Goal: Information Seeking & Learning: Find specific fact

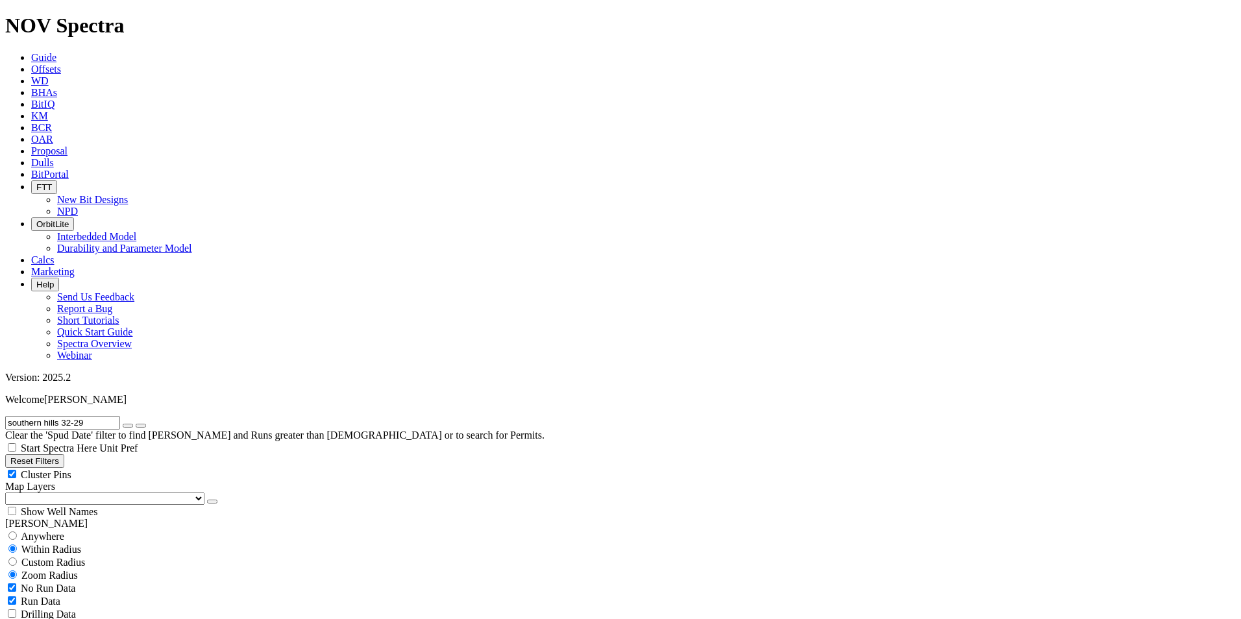
click at [133, 424] on button "button" at bounding box center [128, 426] width 10 height 4
click at [117, 416] on input "text" at bounding box center [62, 423] width 115 height 14
click at [71, 416] on input "kristten" at bounding box center [62, 423] width 115 height 14
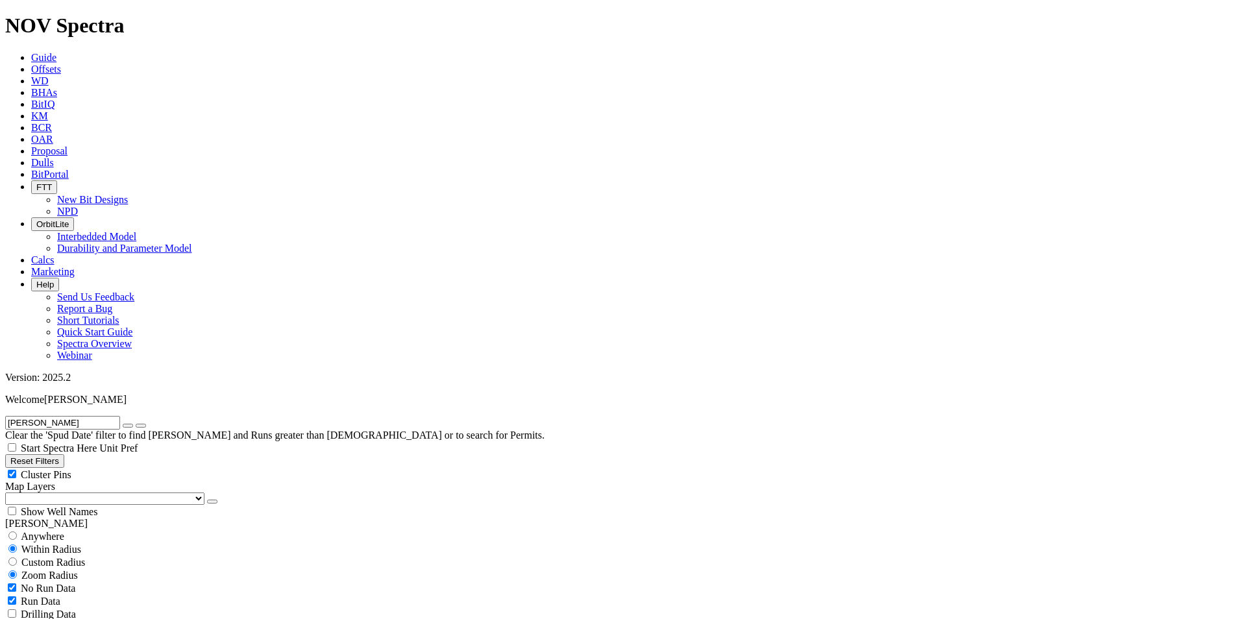
type input "[PERSON_NAME]"
